Goal: Information Seeking & Learning: Learn about a topic

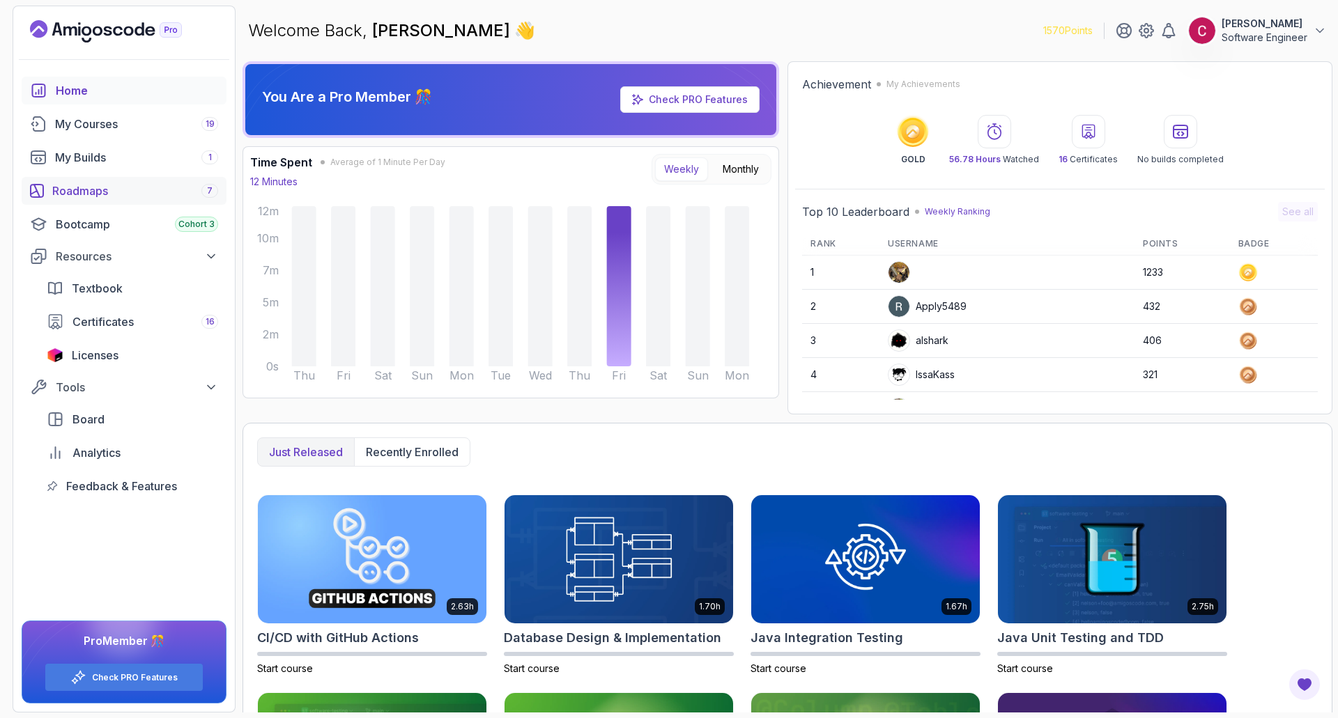
click at [125, 194] on div "Roadmaps 7" at bounding box center [135, 191] width 166 height 17
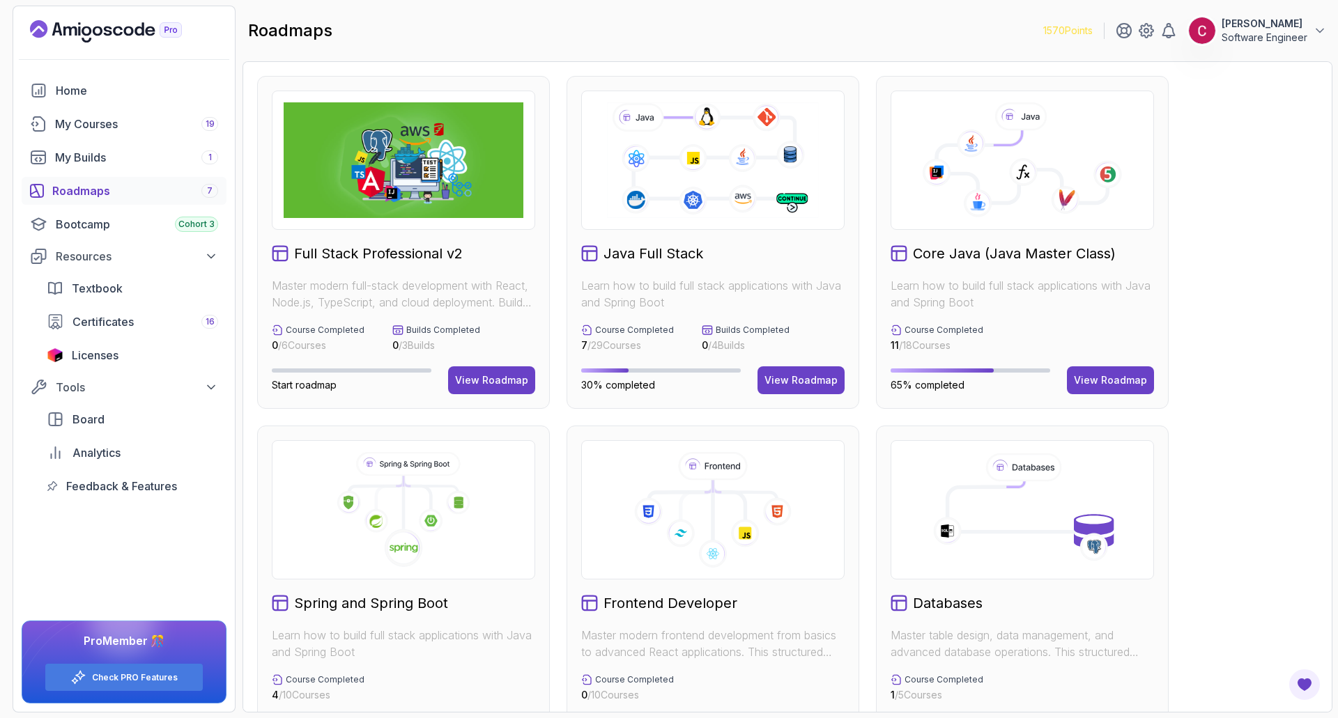
scroll to position [209, 0]
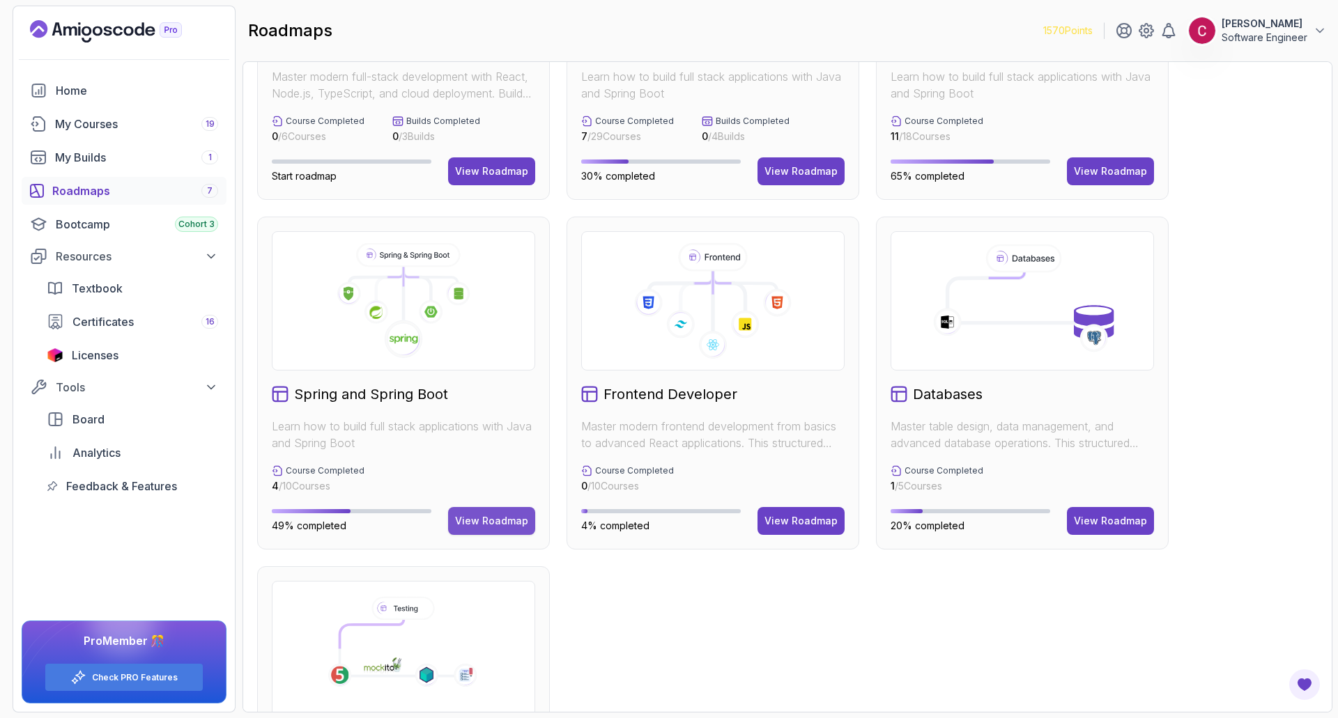
click at [478, 514] on button "View Roadmap" at bounding box center [491, 521] width 87 height 28
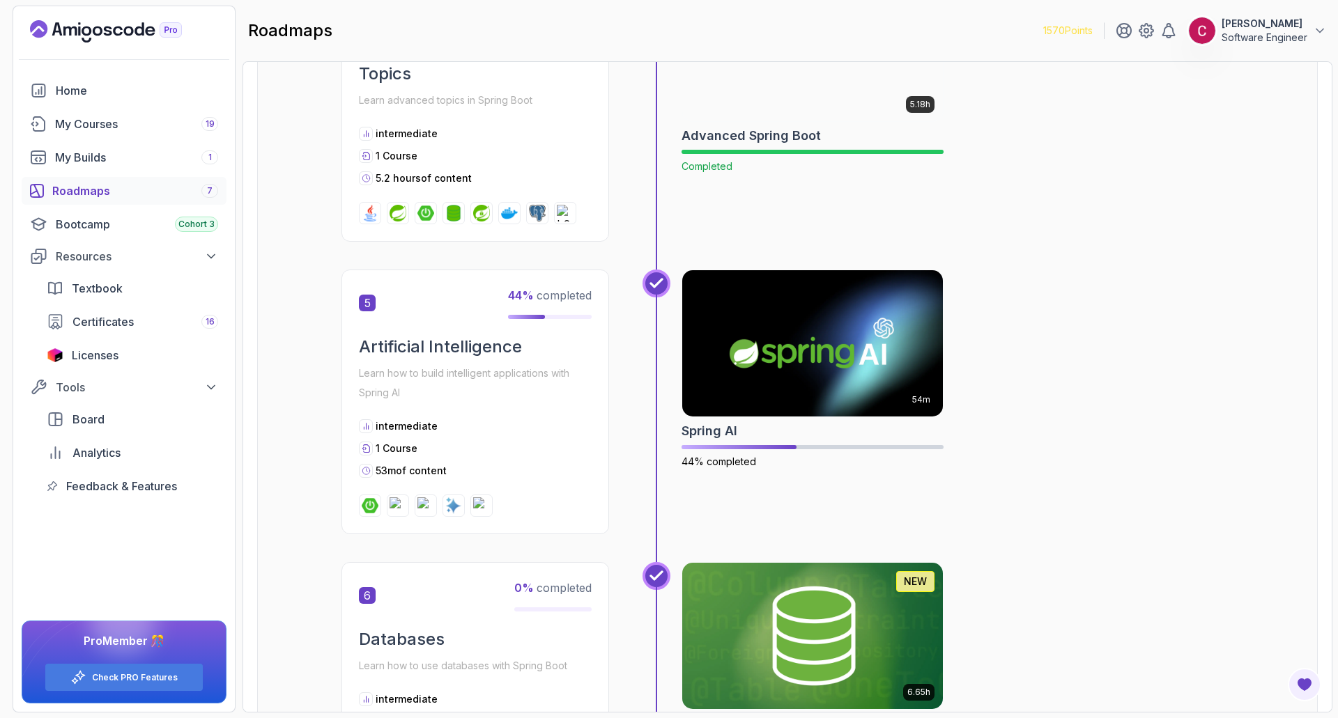
scroll to position [1386, 0]
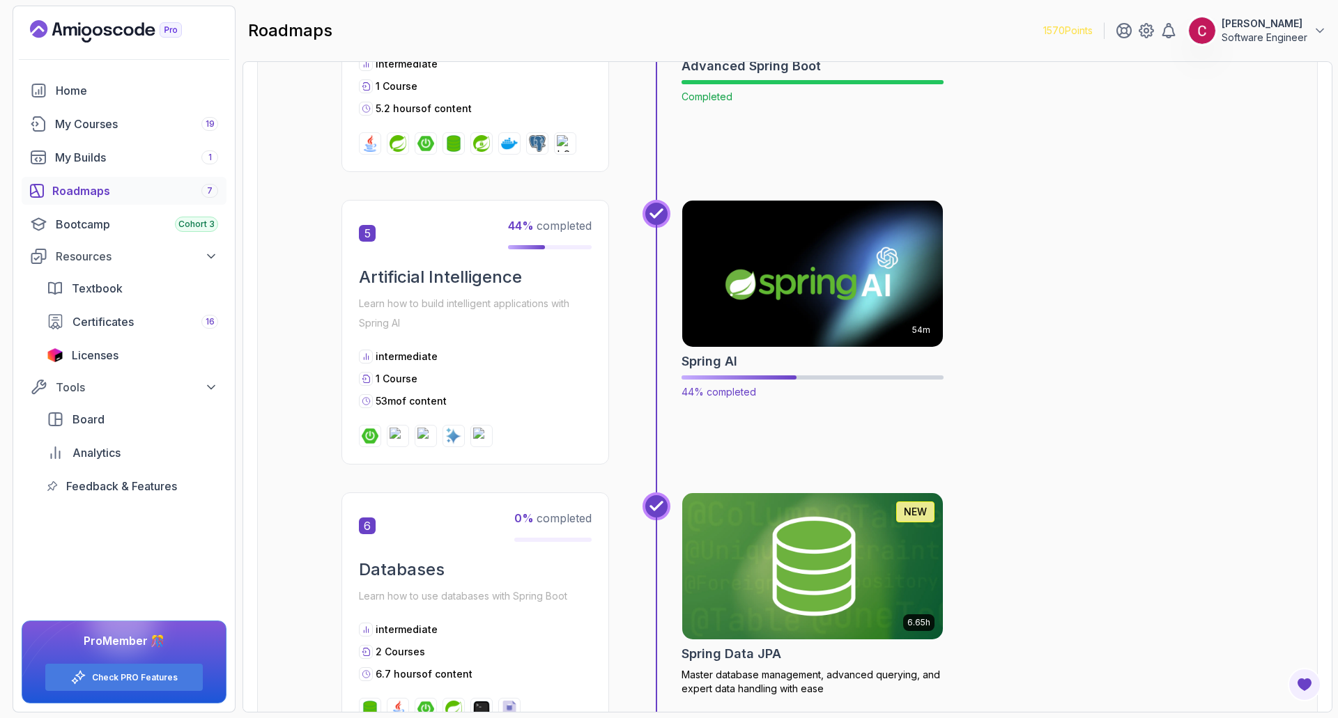
click at [764, 289] on img at bounding box center [813, 273] width 274 height 153
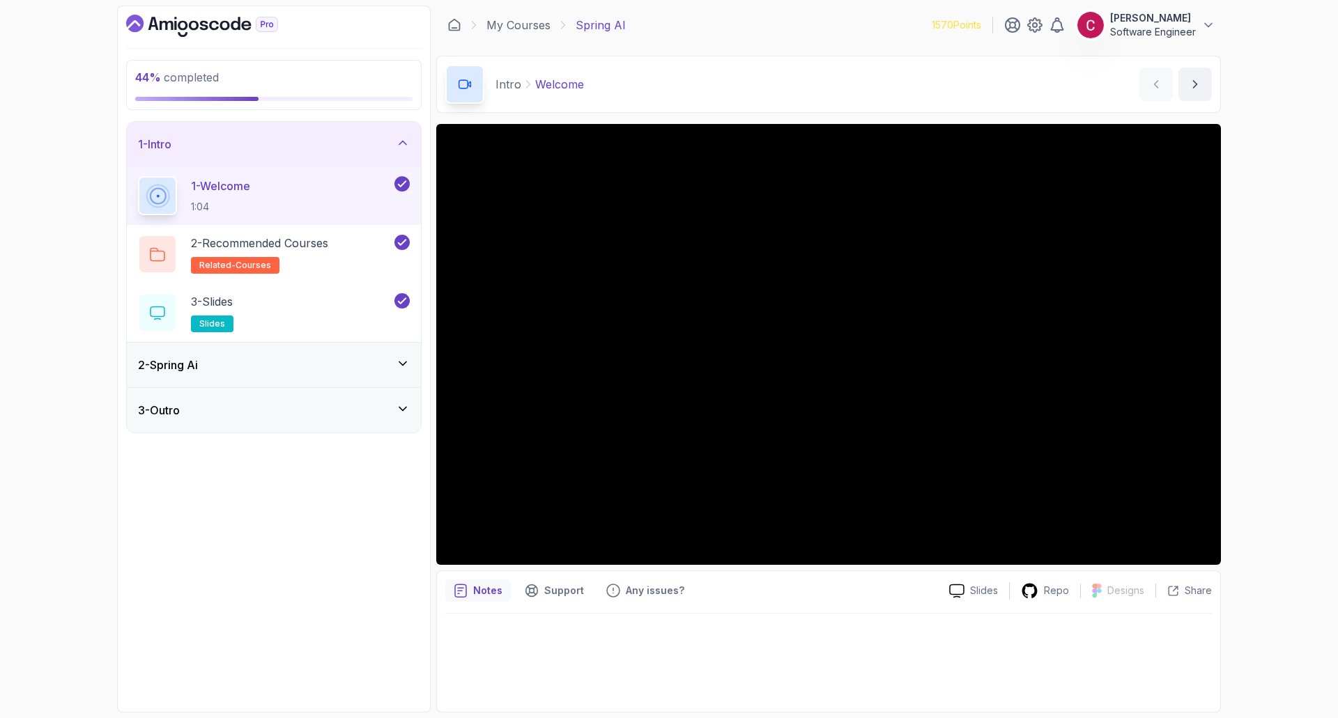
click at [277, 377] on div "2 - Spring Ai" at bounding box center [274, 365] width 294 height 45
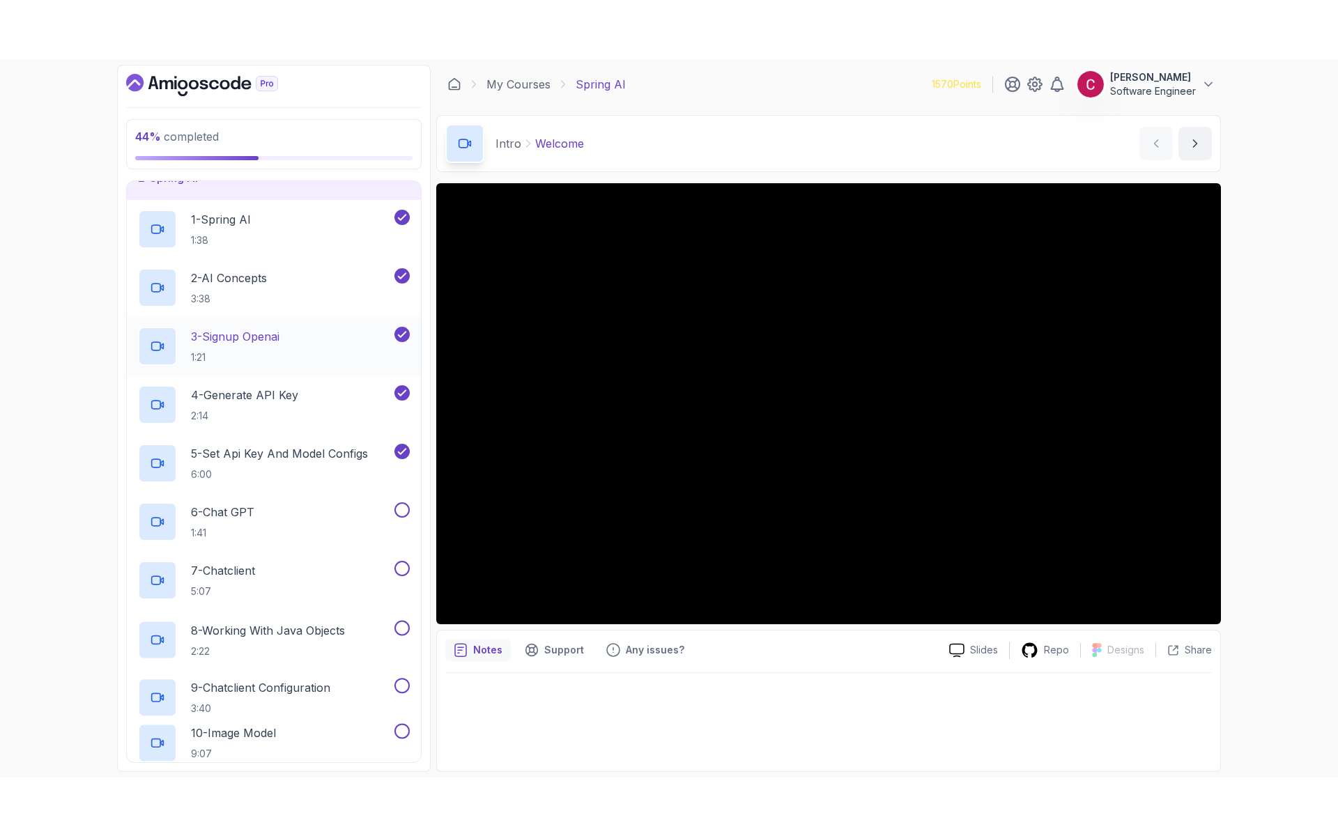
scroll to position [139, 0]
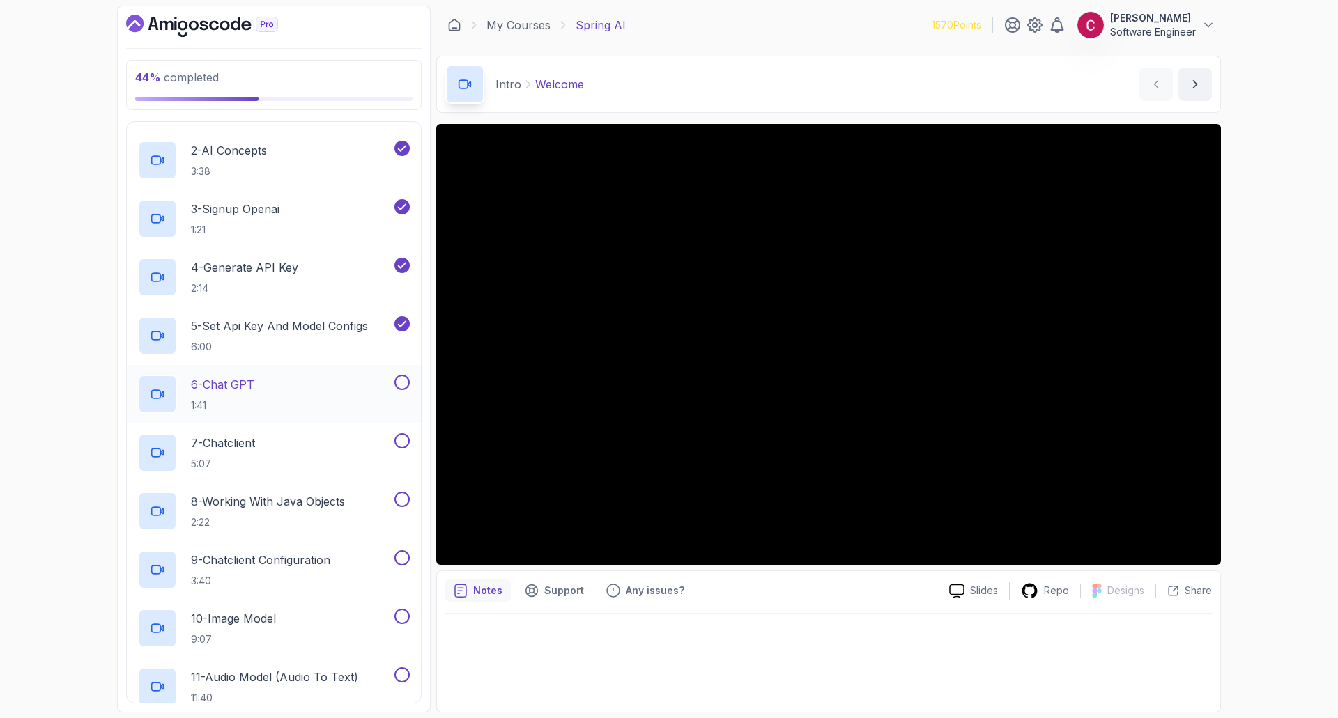
click at [282, 376] on div "6 - Chat GPT 1:41" at bounding box center [265, 394] width 254 height 39
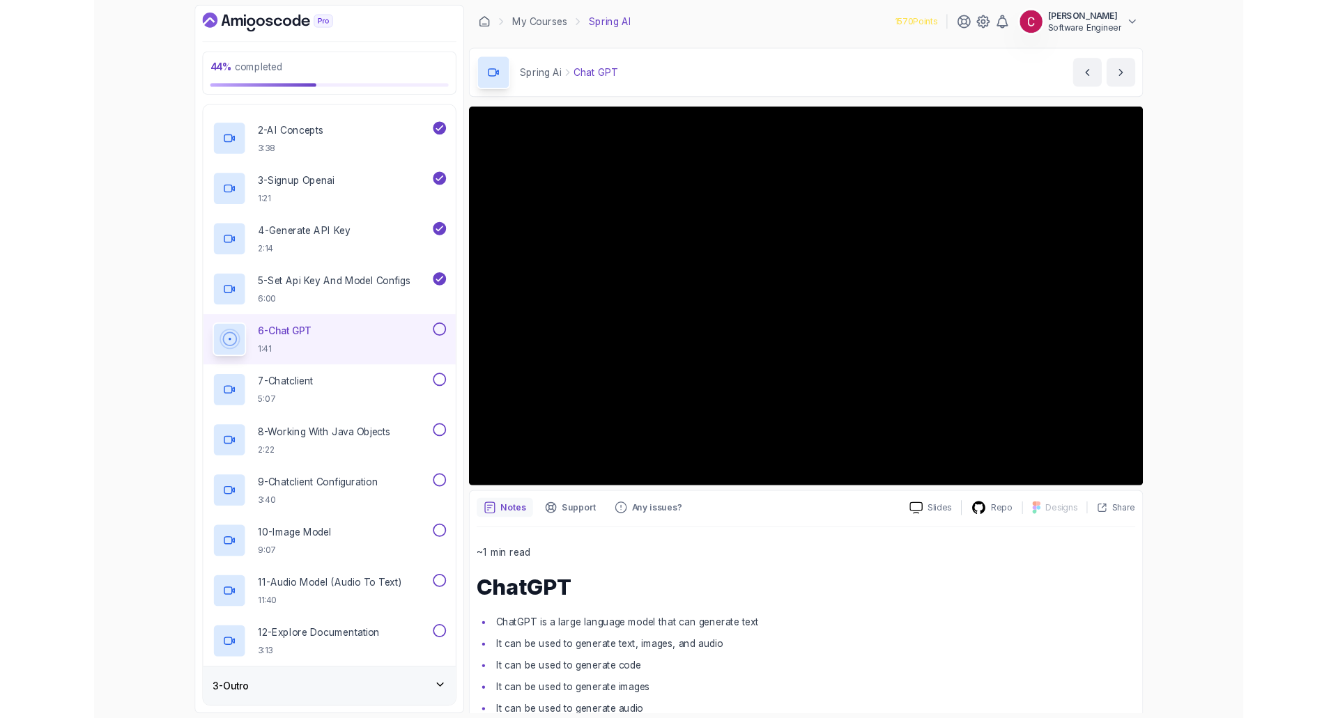
scroll to position [139, 0]
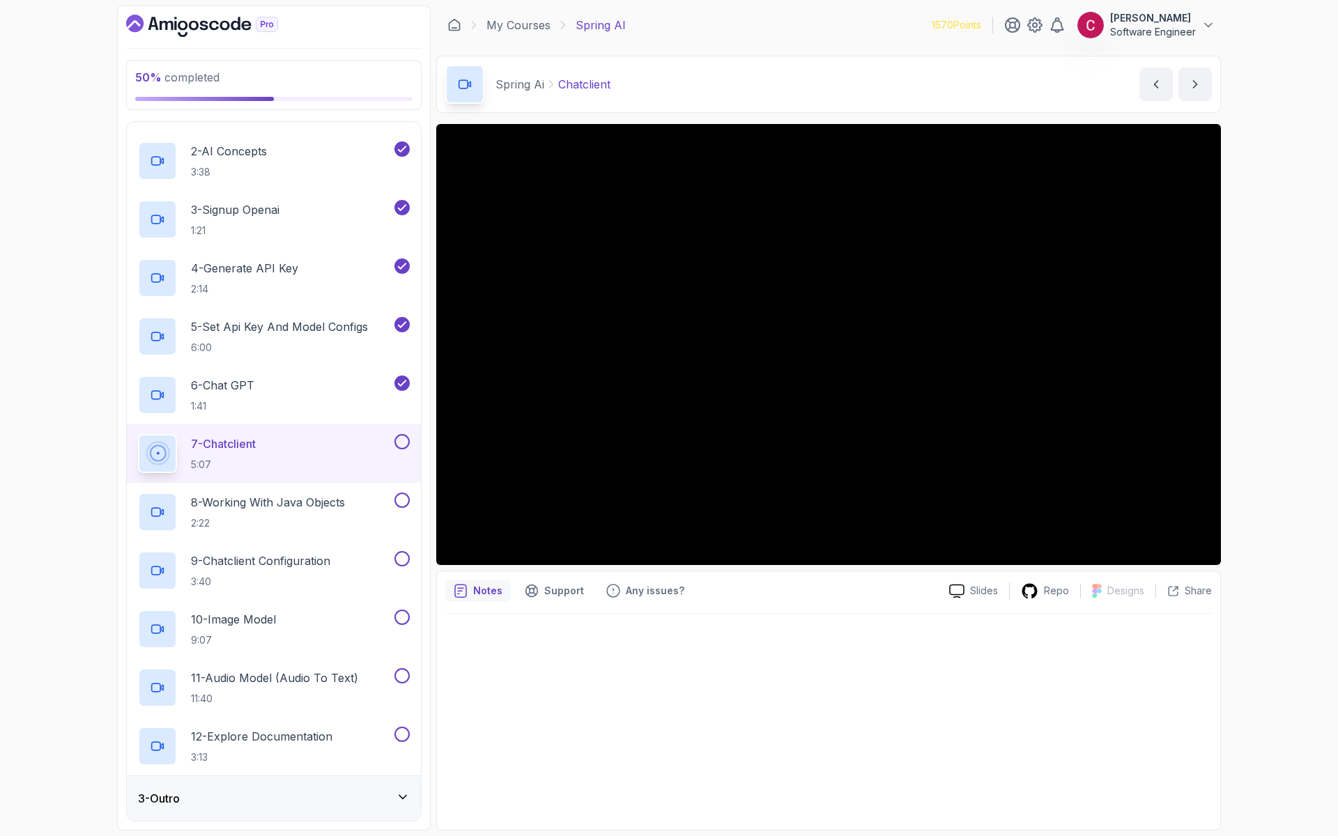
scroll to position [256, 0]
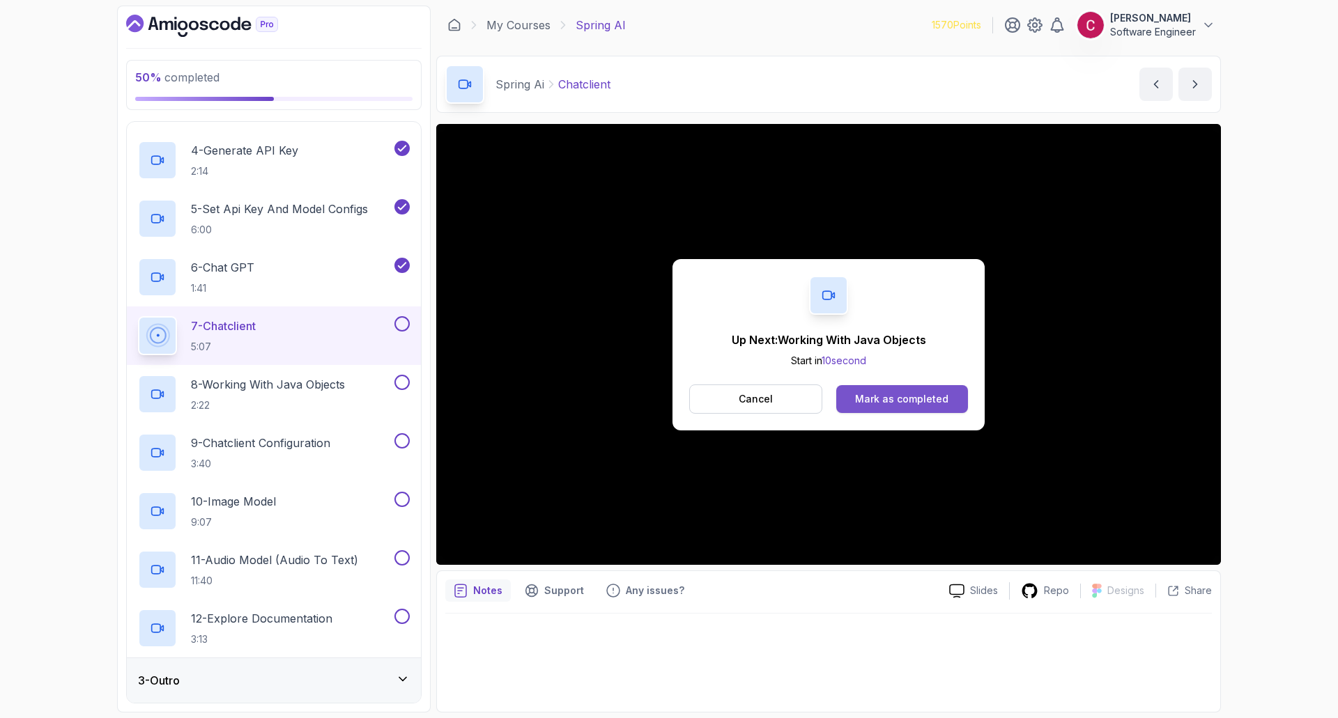
click at [867, 398] on div "Mark as completed" at bounding box center [901, 399] width 93 height 14
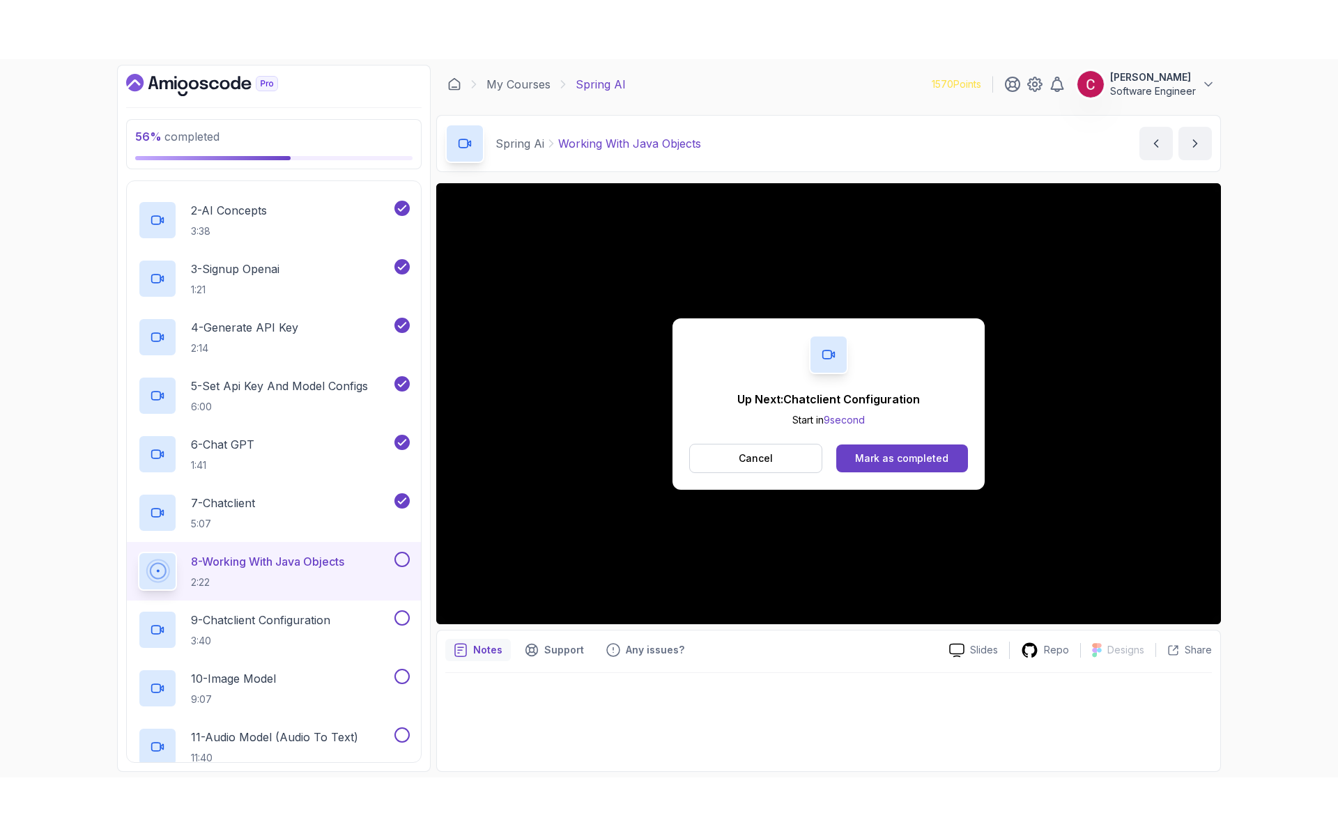
scroll to position [256, 0]
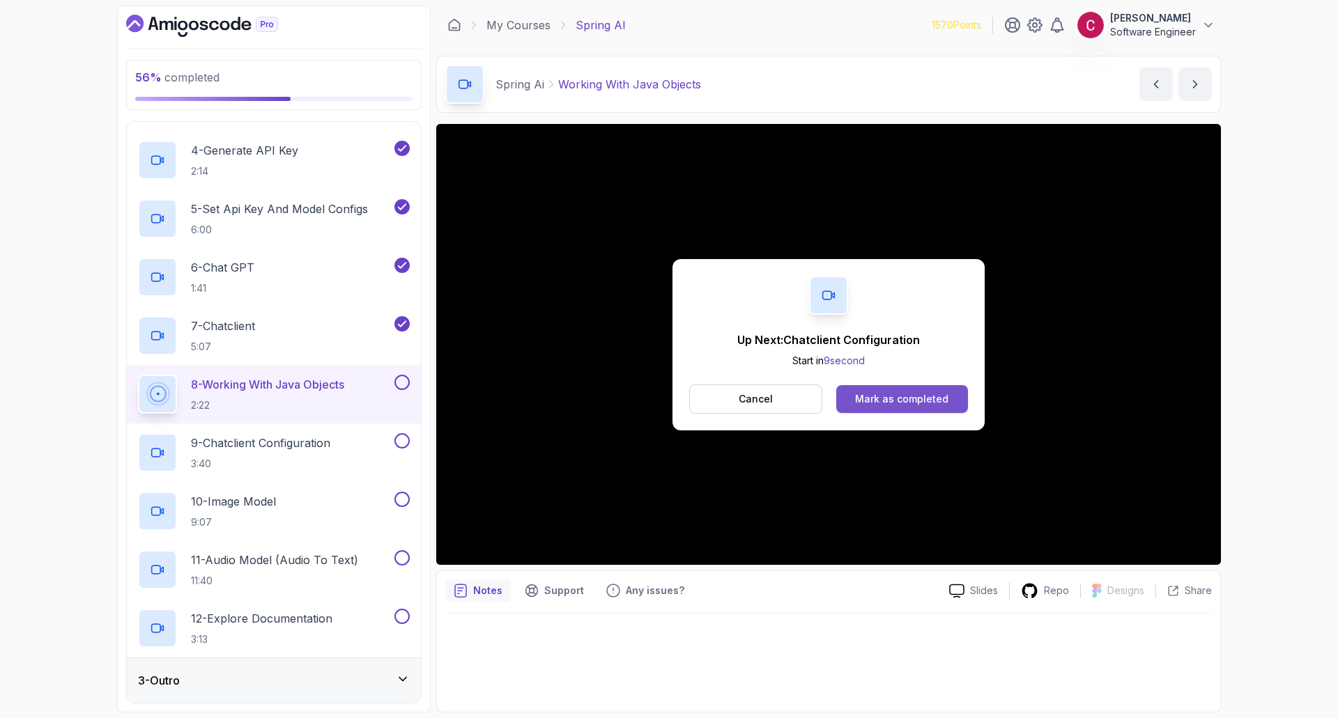
click at [923, 397] on div "Mark as completed" at bounding box center [901, 399] width 93 height 14
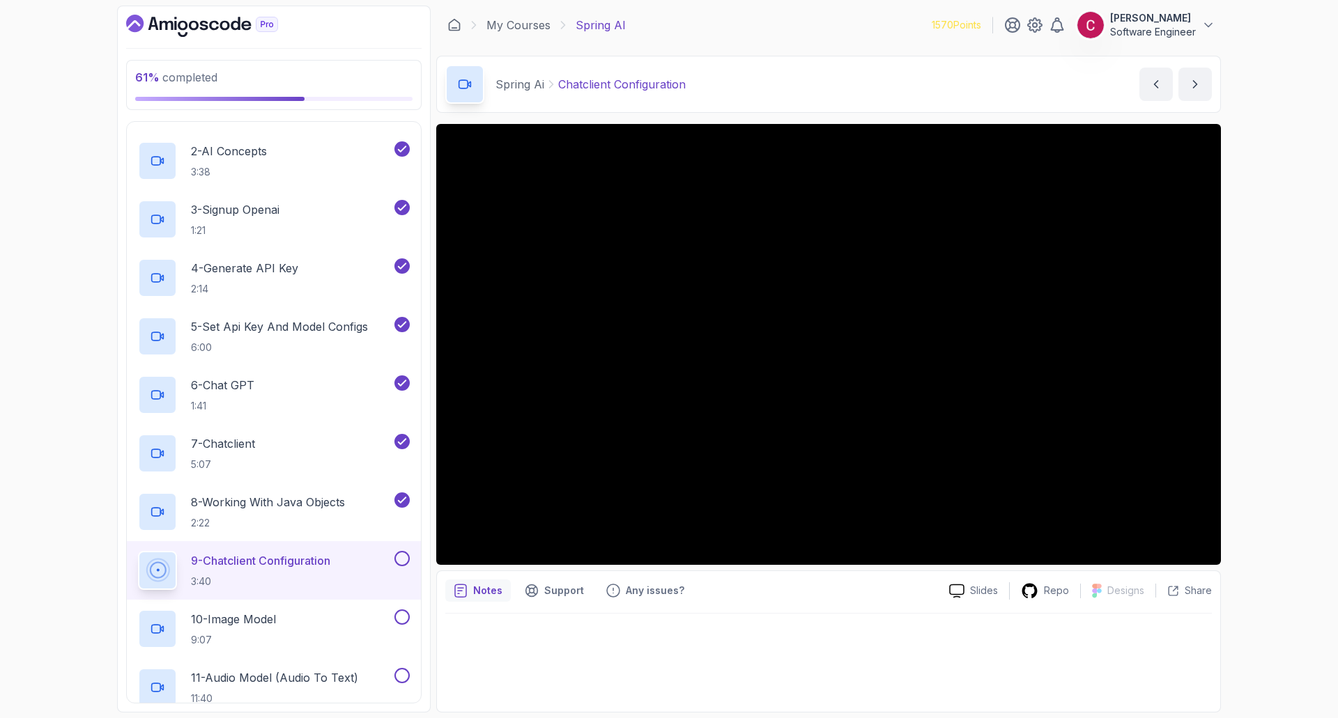
scroll to position [256, 0]
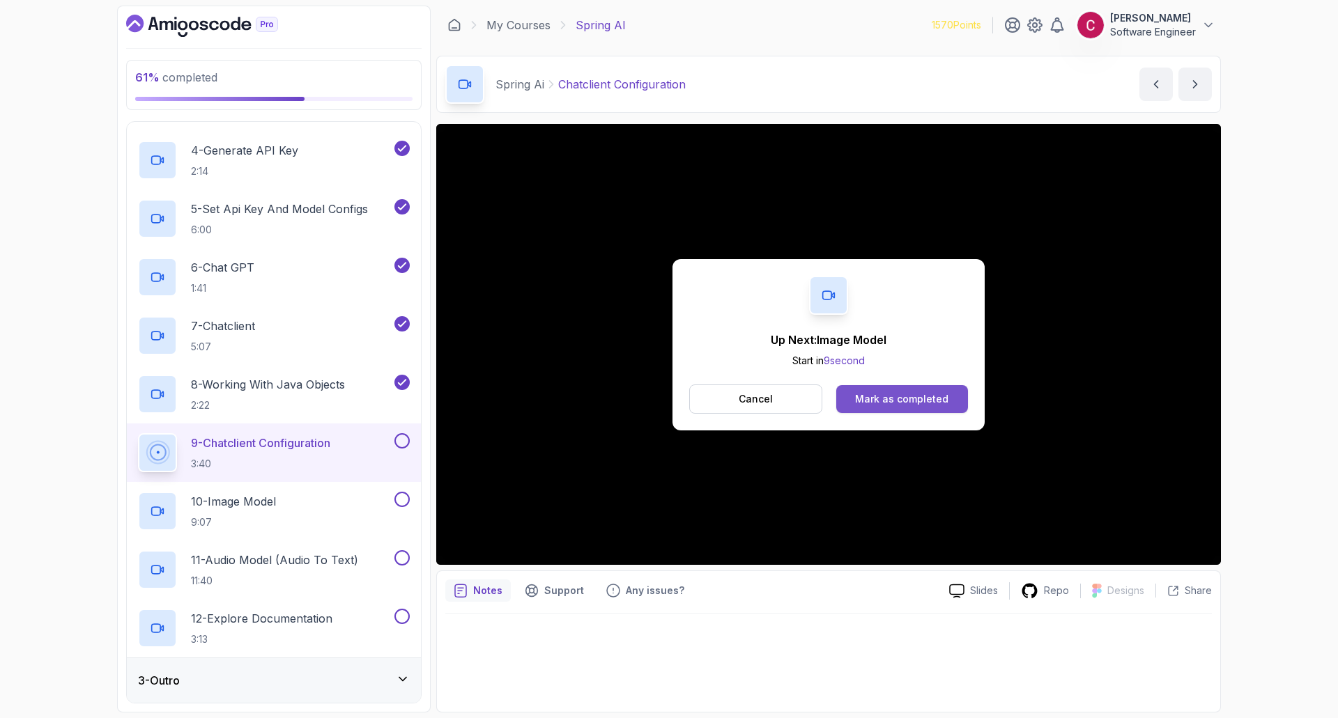
click at [868, 401] on div "Mark as completed" at bounding box center [901, 399] width 93 height 14
